Goal: Task Accomplishment & Management: Manage account settings

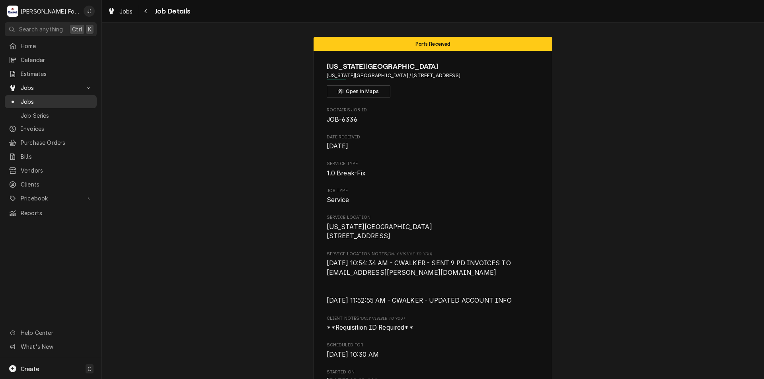
click at [48, 97] on span "Jobs" at bounding box center [57, 101] width 72 height 8
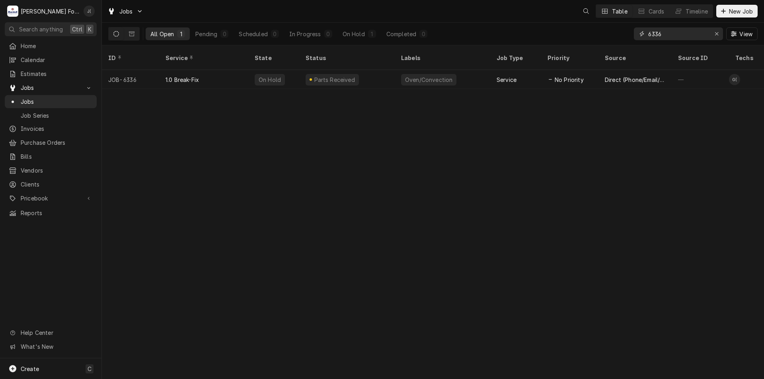
drag, startPoint x: 687, startPoint y: 33, endPoint x: 514, endPoint y: 35, distance: 172.6
click at [514, 35] on div "All Open 1 Pending 0 Scheduled 0 In Progress 0 On Hold 1 Completed 0 6336 View" at bounding box center [432, 34] width 649 height 22
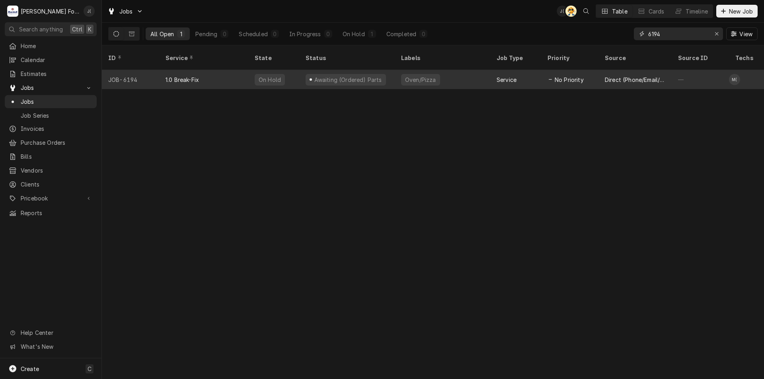
type input "6194"
click at [458, 70] on div "Oven/Pizza" at bounding box center [442, 79] width 95 height 19
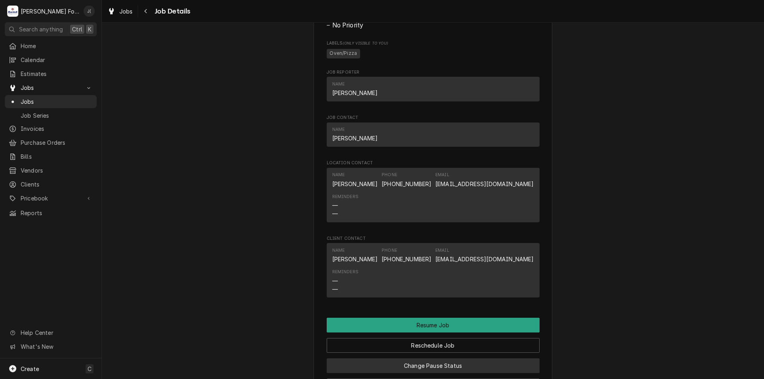
scroll to position [915, 0]
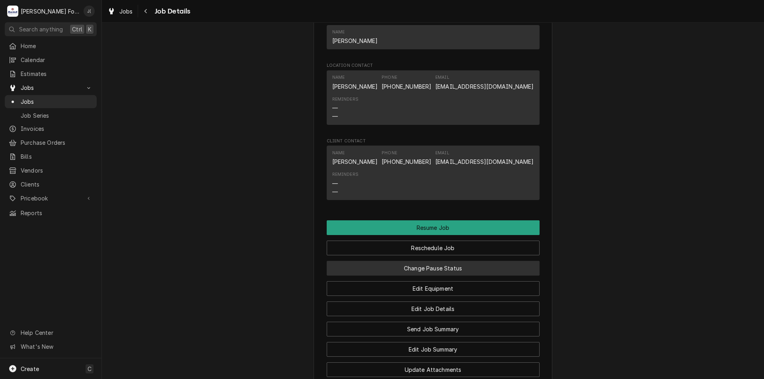
click at [413, 276] on button "Change Pause Status" at bounding box center [433, 268] width 213 height 15
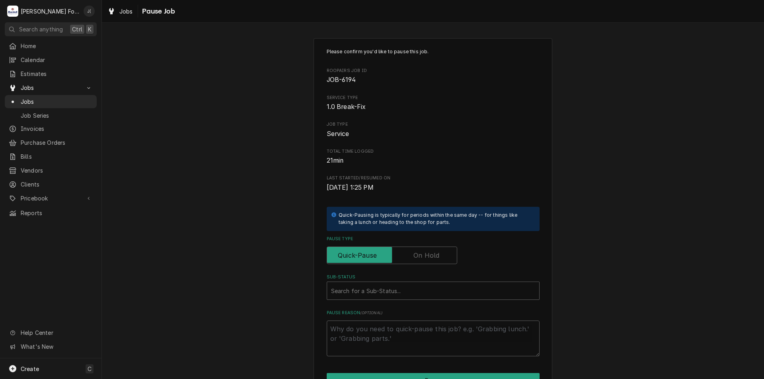
click at [416, 258] on label "Pause Type" at bounding box center [392, 256] width 130 height 18
click at [416, 258] on input "Pause Type" at bounding box center [391, 256] width 123 height 18
checkbox input "true"
drag, startPoint x: 406, startPoint y: 284, endPoint x: 399, endPoint y: 301, distance: 18.5
click at [405, 285] on div "Sub-Status" at bounding box center [433, 291] width 204 height 14
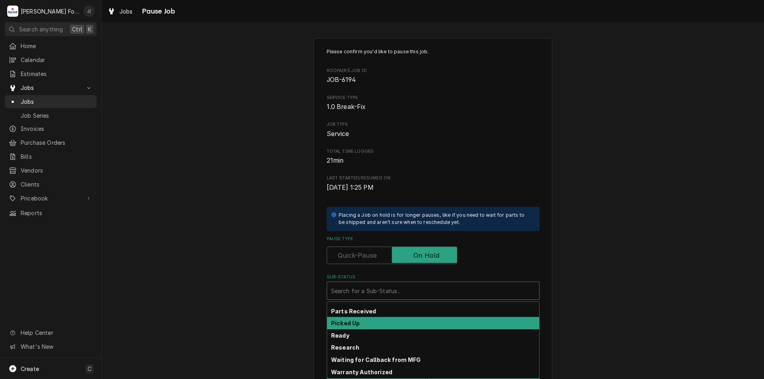
scroll to position [130, 0]
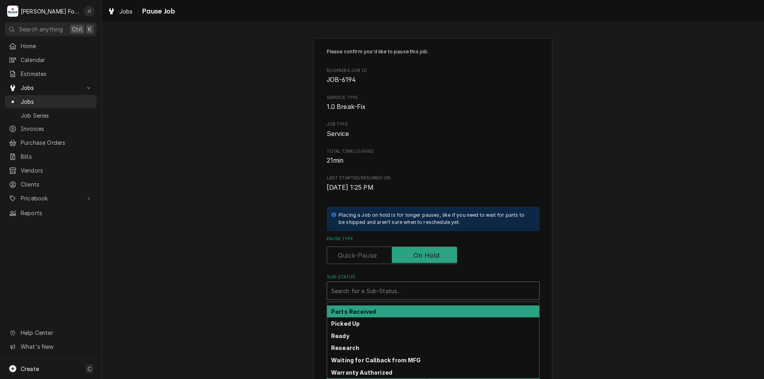
click at [374, 312] on div "Parts Received" at bounding box center [433, 311] width 212 height 12
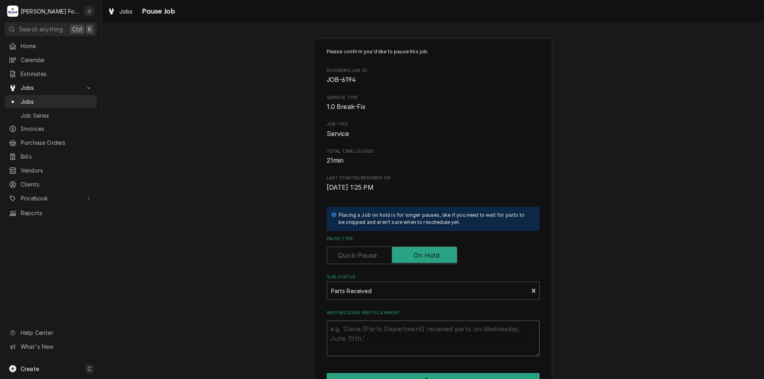
click at [377, 332] on textarea "Who received part(s) & when?" at bounding box center [433, 339] width 213 height 36
type textarea "x"
type textarea "0"
type textarea "x"
type textarea "08"
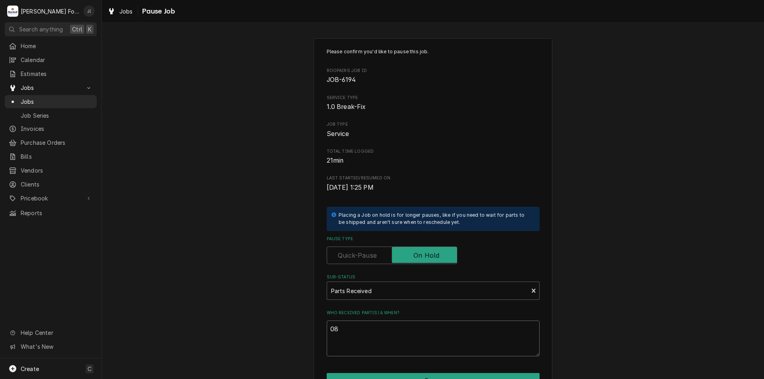
type textarea "x"
type textarea "08/"
type textarea "x"
type textarea "08/2"
type textarea "x"
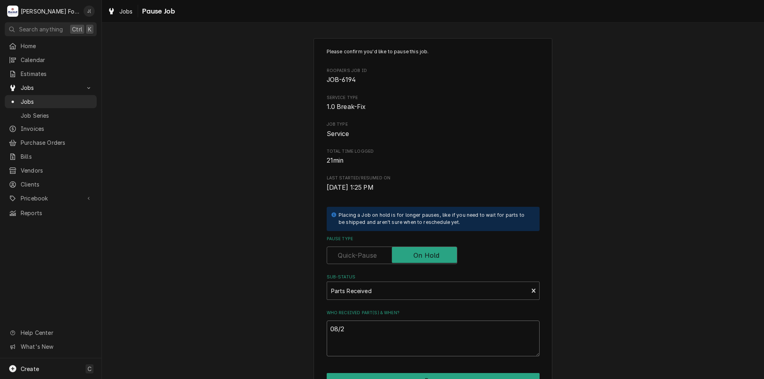
type textarea "08/21"
type textarea "x"
type textarea "08/21/"
type textarea "x"
type textarea "08/21/2"
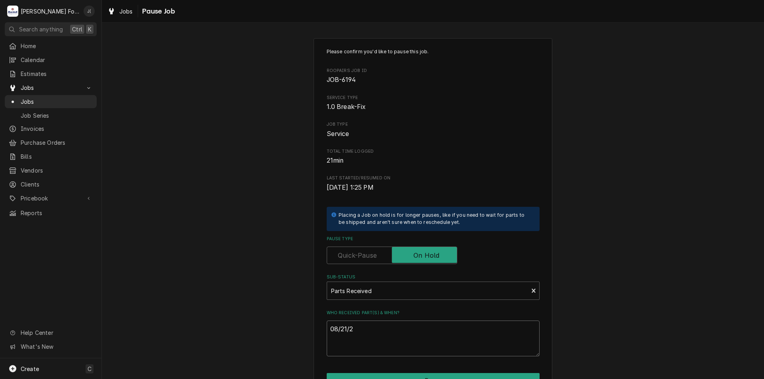
type textarea "x"
type textarea "[DATE]"
type textarea "x"
type textarea "08/21/202"
type textarea "x"
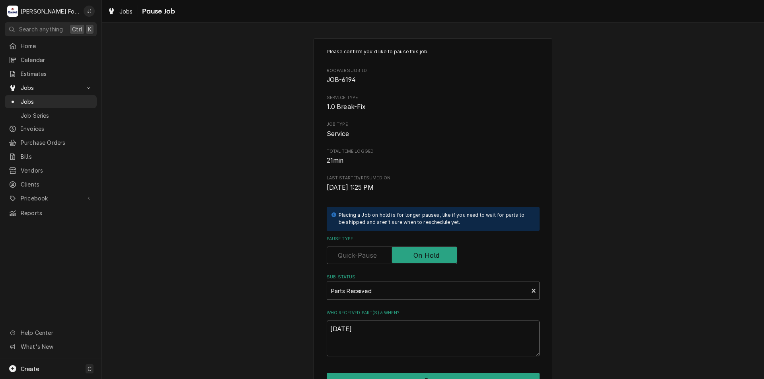
scroll to position [40, 0]
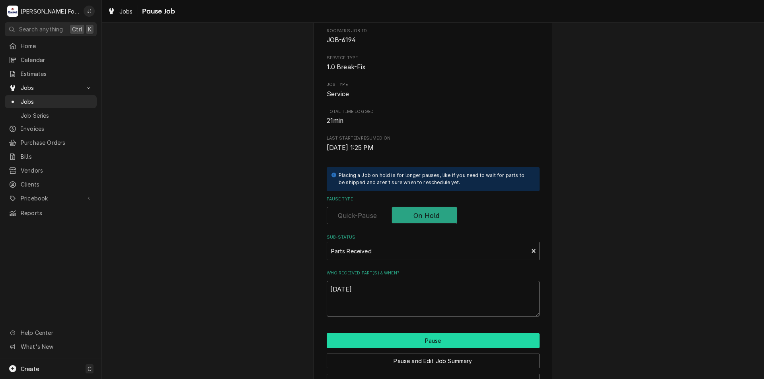
type textarea "[DATE]"
click at [350, 340] on button "Pause" at bounding box center [433, 340] width 213 height 15
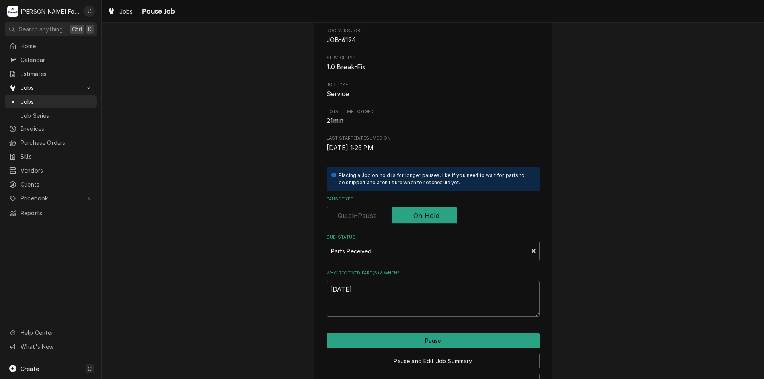
type textarea "x"
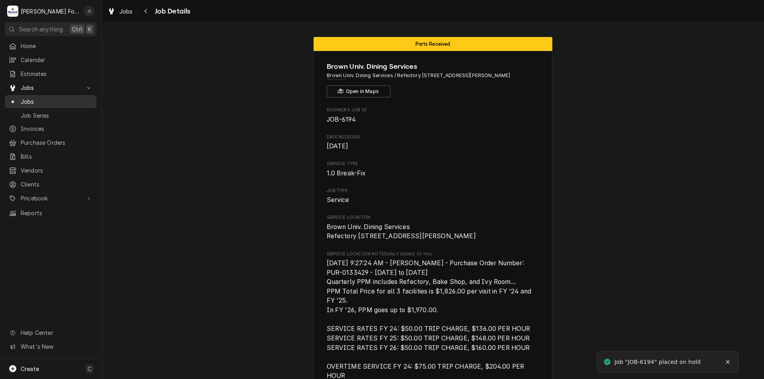
click at [45, 98] on span "Jobs" at bounding box center [57, 101] width 72 height 8
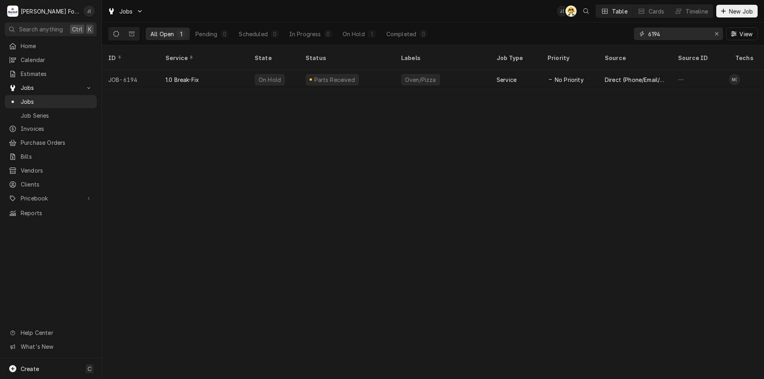
drag, startPoint x: 669, startPoint y: 35, endPoint x: 488, endPoint y: 14, distance: 182.2
click at [488, 14] on div "Jobs J( AT Table Cards Timeline New Job All Open 1 Pending 0 Scheduled 0 In Pro…" at bounding box center [433, 22] width 662 height 45
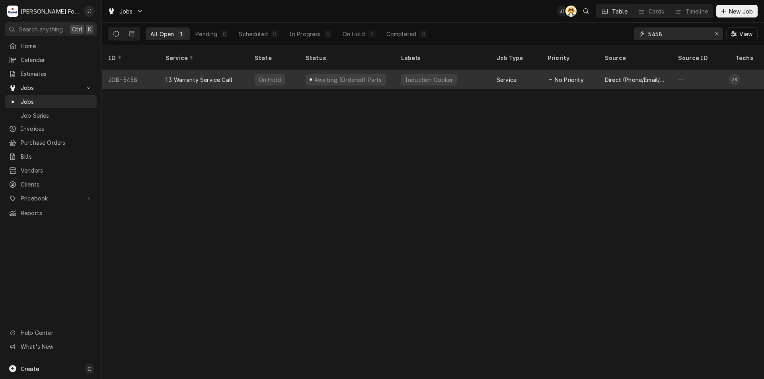
type input "5458"
click at [176, 76] on div "1.3 Warranty Service Call" at bounding box center [198, 80] width 67 height 8
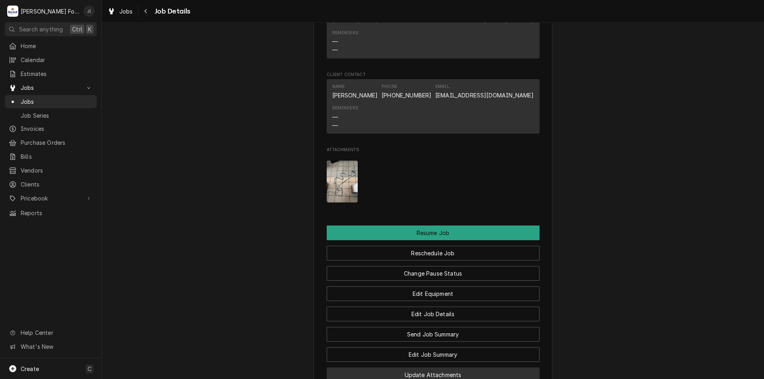
scroll to position [1114, 0]
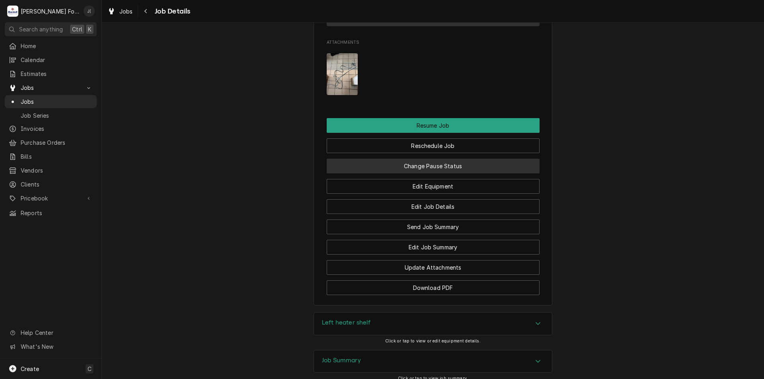
click at [439, 159] on button "Change Pause Status" at bounding box center [433, 166] width 213 height 15
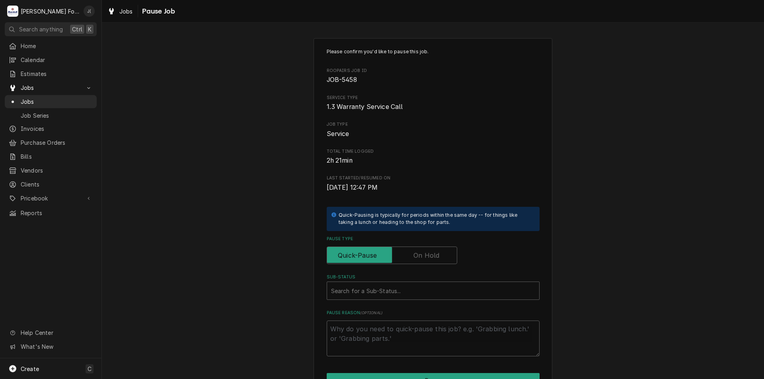
click at [417, 255] on label "Pause Type" at bounding box center [392, 256] width 130 height 18
click at [417, 255] on input "Pause Type" at bounding box center [391, 256] width 123 height 18
checkbox input "true"
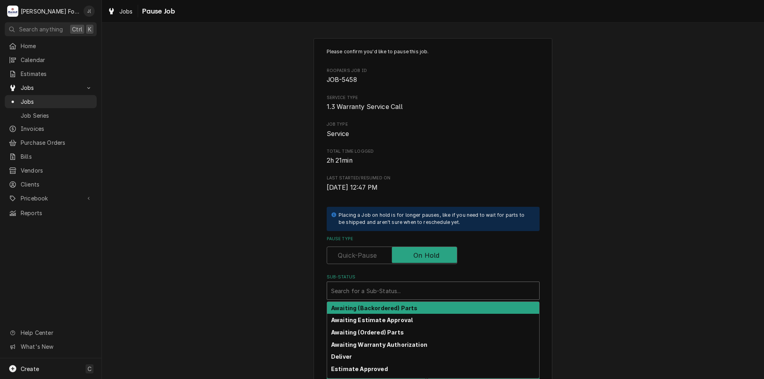
click at [404, 285] on div "Sub-Status" at bounding box center [433, 291] width 204 height 14
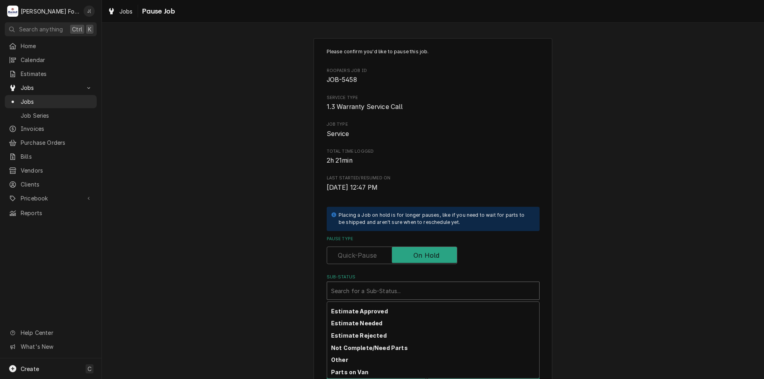
scroll to position [130, 0]
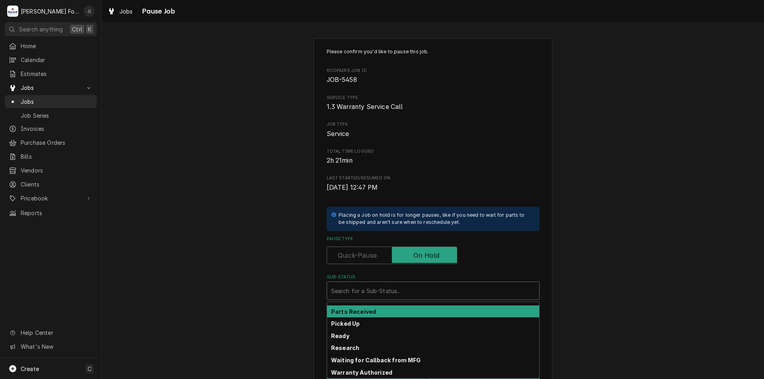
click at [387, 317] on div "Parts Received" at bounding box center [433, 311] width 212 height 12
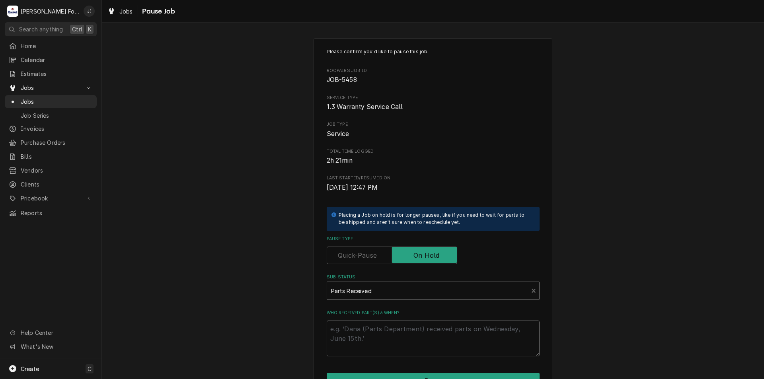
drag, startPoint x: 383, startPoint y: 336, endPoint x: 385, endPoint y: 322, distance: 14.8
click at [383, 333] on textarea "Who received part(s) & when?" at bounding box center [433, 339] width 213 height 36
type textarea "x"
type textarea "0"
type textarea "x"
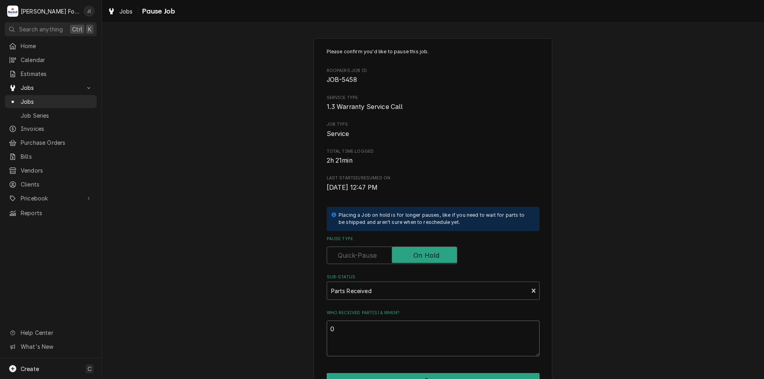
type textarea "08"
type textarea "x"
type textarea "08/"
type textarea "x"
type textarea "08/2"
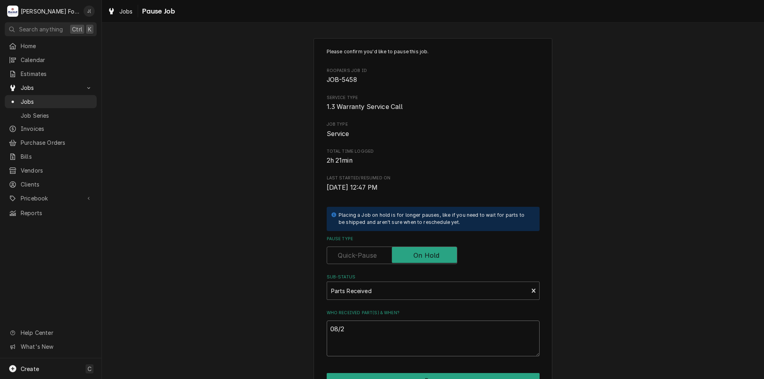
type textarea "x"
type textarea "08/21"
type textarea "x"
type textarea "08/21/"
type textarea "x"
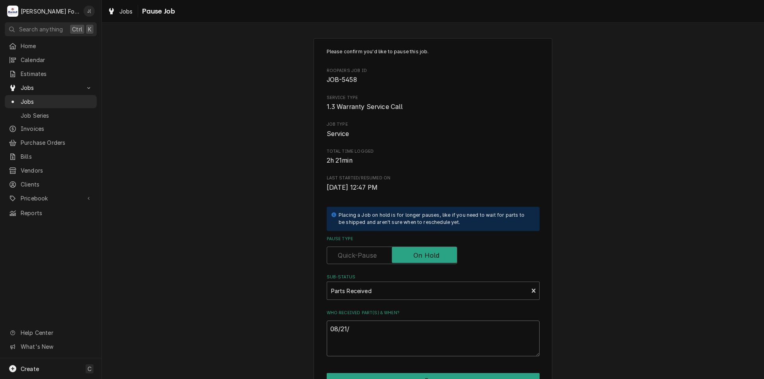
type textarea "08/21/2"
type textarea "x"
type textarea "[DATE]"
type textarea "x"
type textarea "08/21/202"
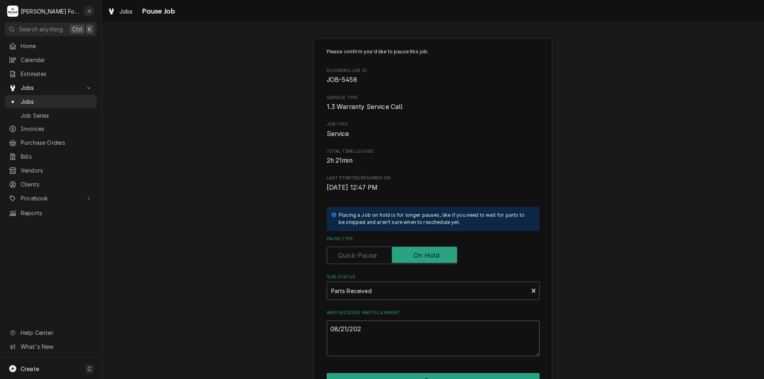
type textarea "x"
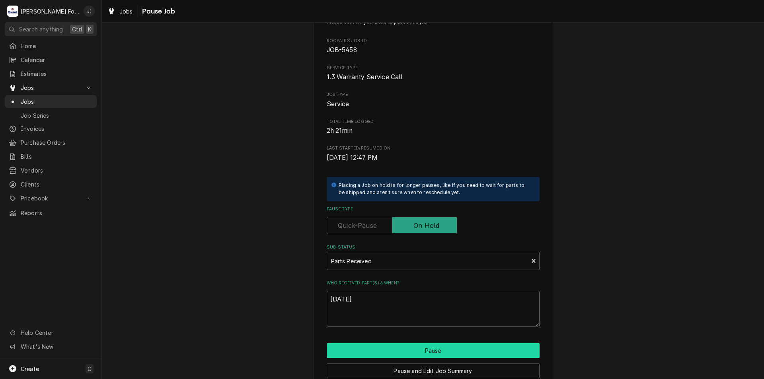
scroll to position [66, 0]
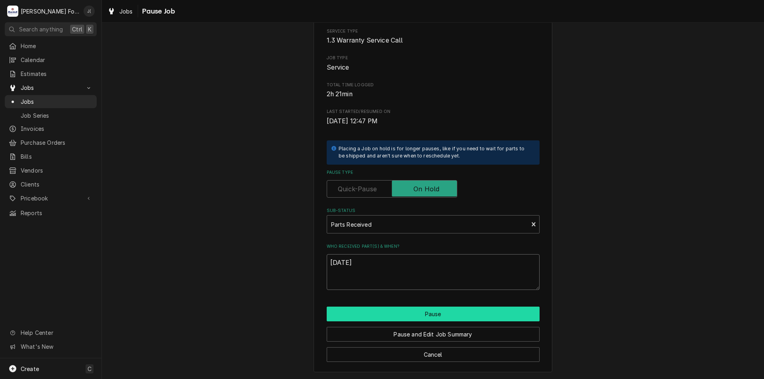
type textarea "[DATE]"
click at [411, 313] on button "Pause" at bounding box center [433, 314] width 213 height 15
type textarea "x"
